Goal: Transaction & Acquisition: Purchase product/service

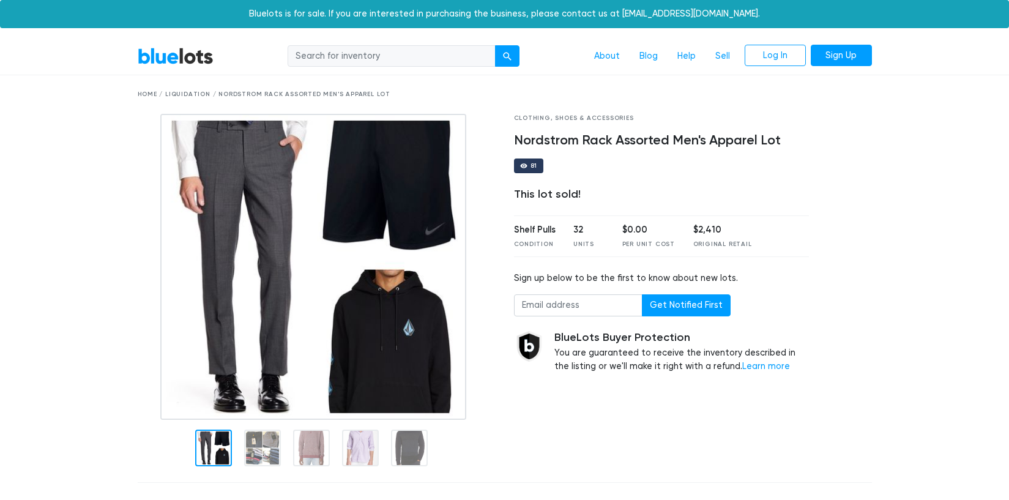
click at [169, 59] on link "BlueLots" at bounding box center [176, 56] width 76 height 18
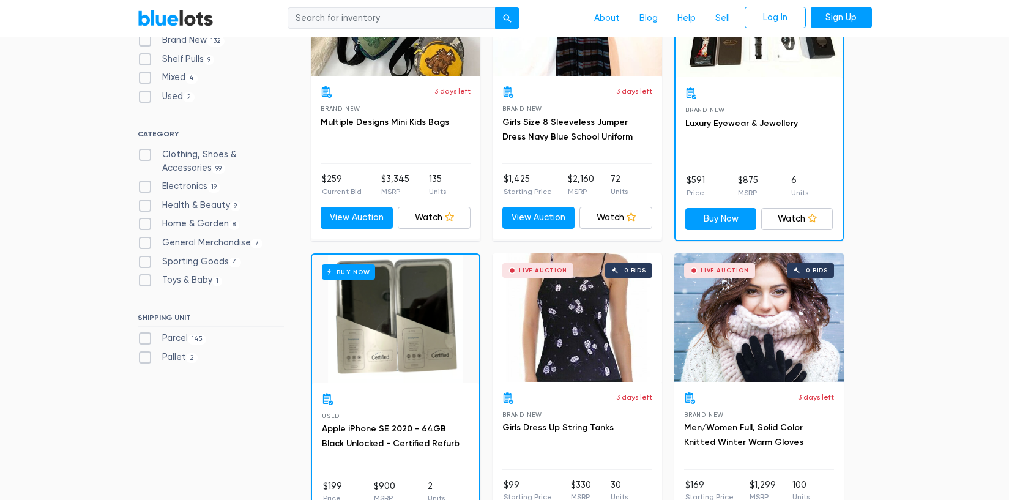
scroll to position [513, 0]
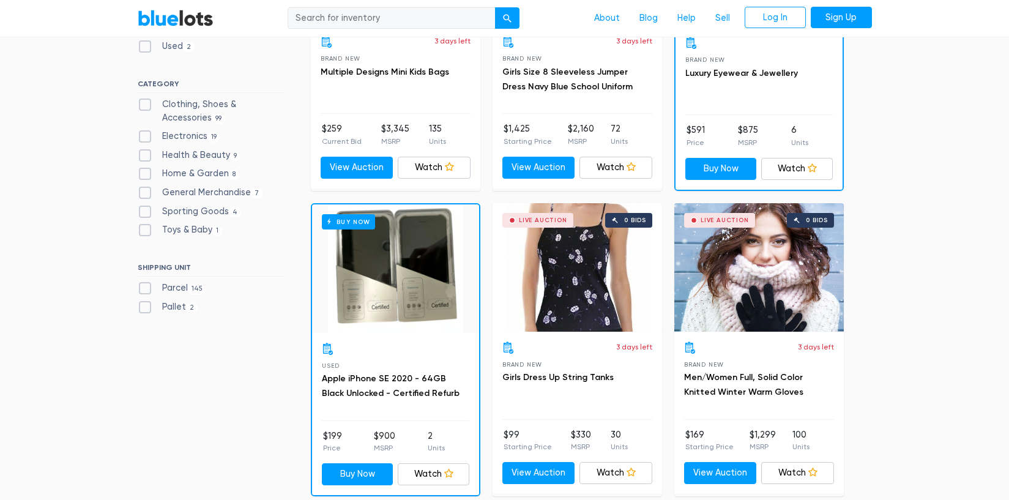
click at [143, 285] on label "Parcel 145" at bounding box center [172, 287] width 69 height 13
click at [143, 285] on input "Parcel 145" at bounding box center [142, 285] width 8 height 8
checkbox input "true"
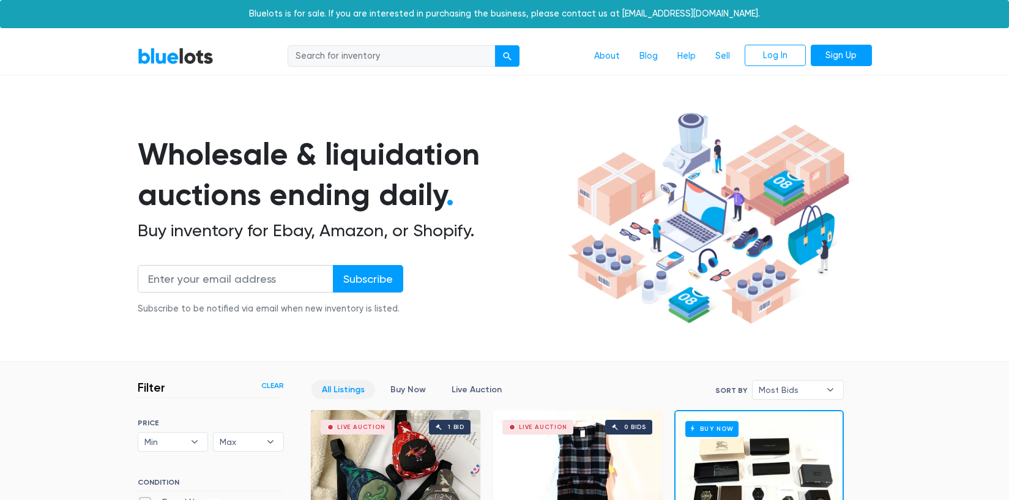
scroll to position [329, 0]
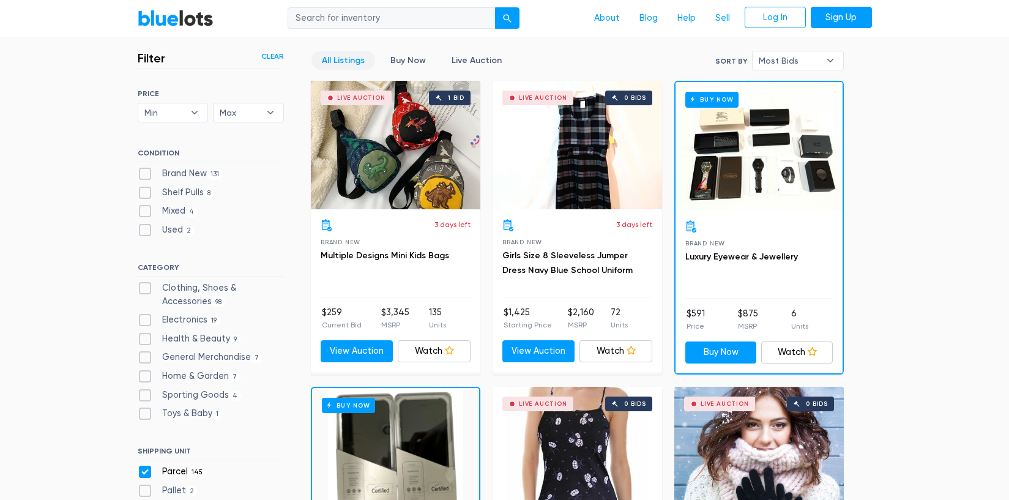
click at [144, 286] on label "Clothing, Shoes & Accessories 98" at bounding box center [211, 294] width 146 height 26
click at [144, 286] on Accessories"] "Clothing, Shoes & Accessories 98" at bounding box center [142, 285] width 8 height 8
checkbox Accessories"] "true"
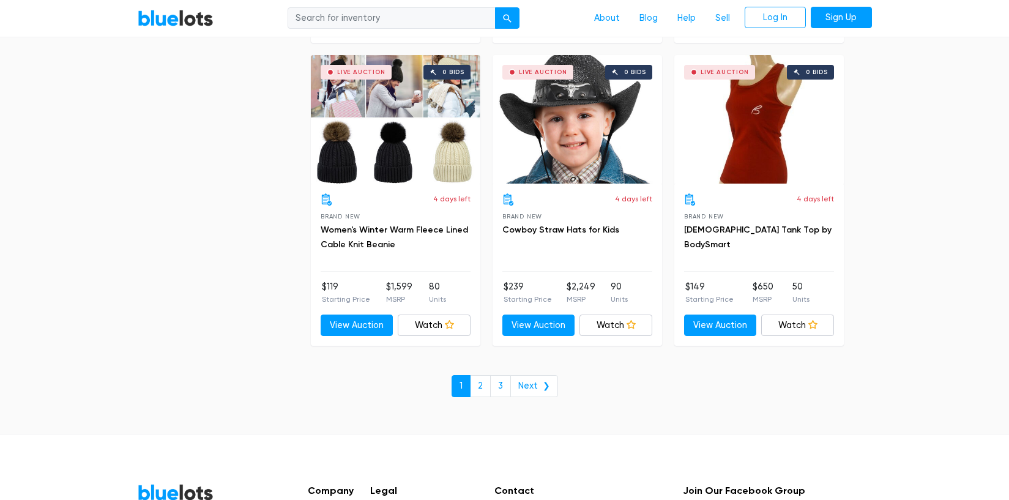
scroll to position [5227, 0]
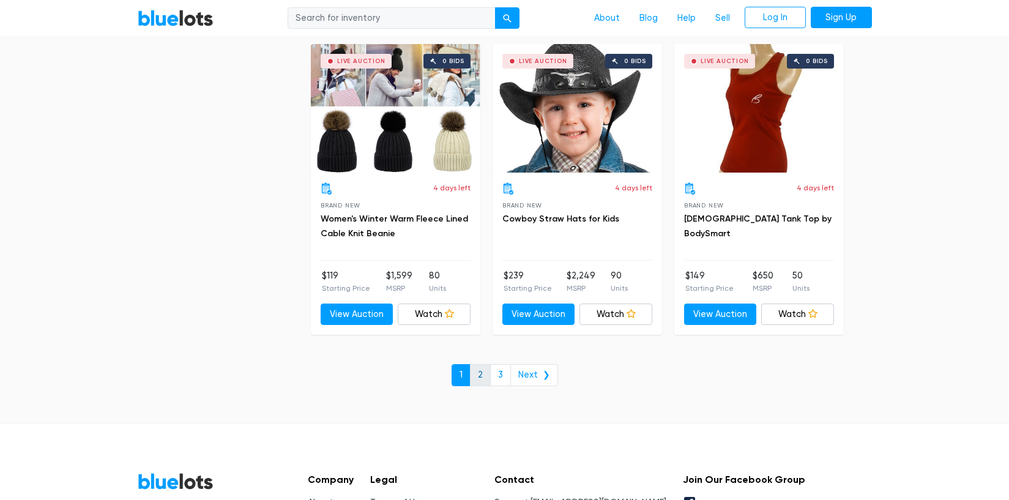
click at [486, 376] on link "2" at bounding box center [480, 375] width 21 height 22
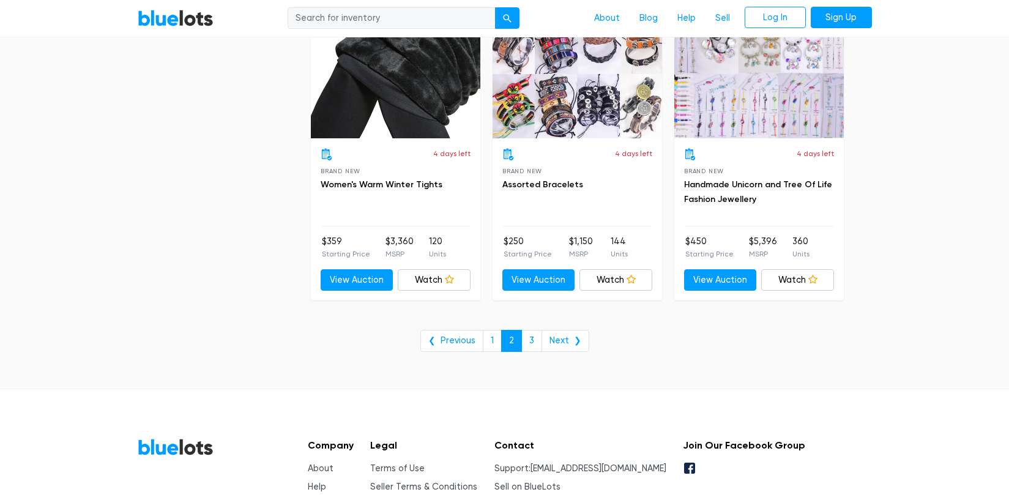
scroll to position [4754, 0]
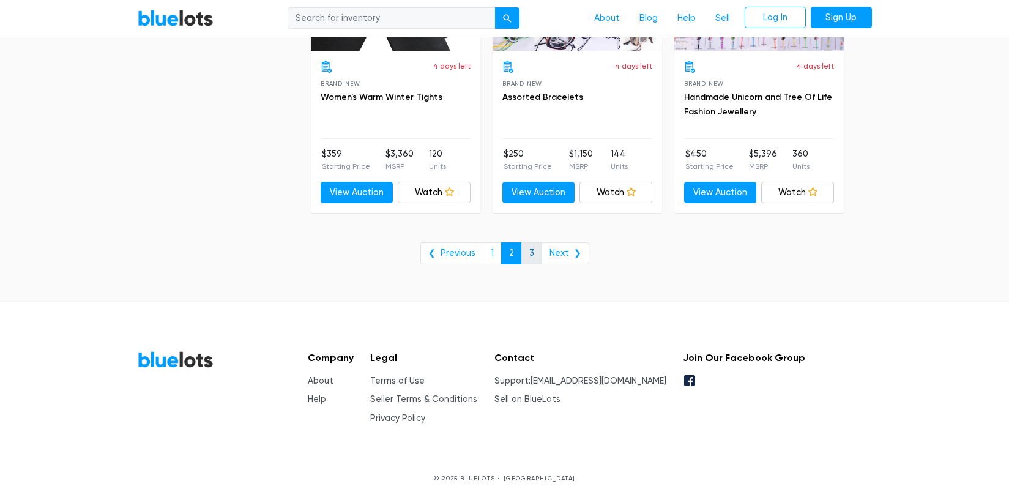
click at [529, 254] on link "3" at bounding box center [531, 253] width 21 height 22
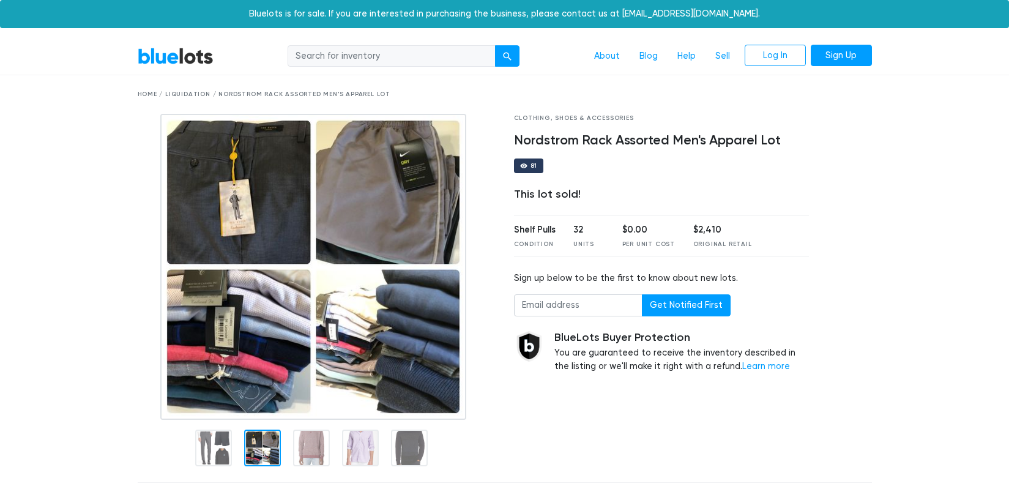
click at [257, 449] on div at bounding box center [262, 448] width 37 height 37
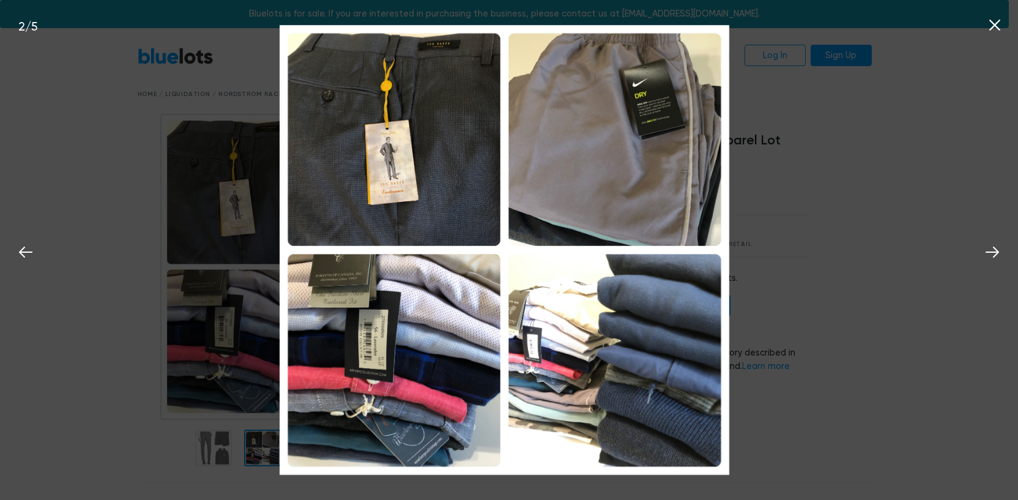
click at [157, 154] on div "2 / 5" at bounding box center [509, 250] width 1018 height 500
